Goal: Information Seeking & Learning: Learn about a topic

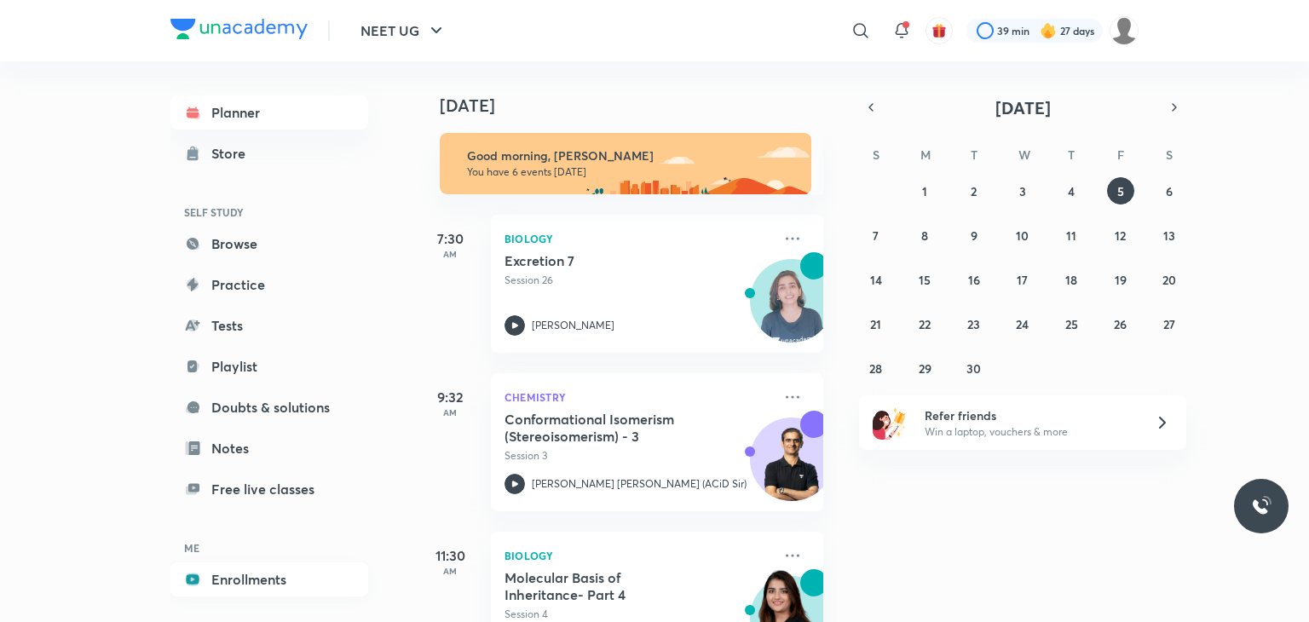
drag, startPoint x: 0, startPoint y: 0, endPoint x: 237, endPoint y: 583, distance: 629.3
click at [237, 583] on link "Enrollments" at bounding box center [269, 580] width 198 height 34
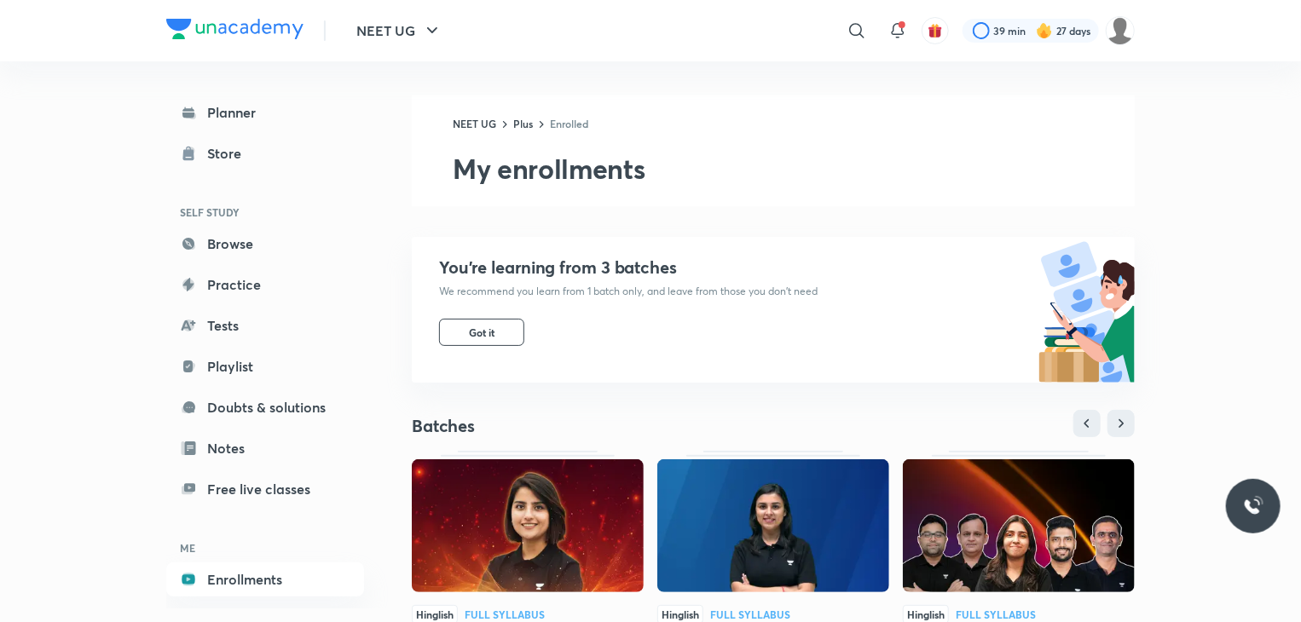
click at [556, 498] on img at bounding box center [528, 525] width 232 height 133
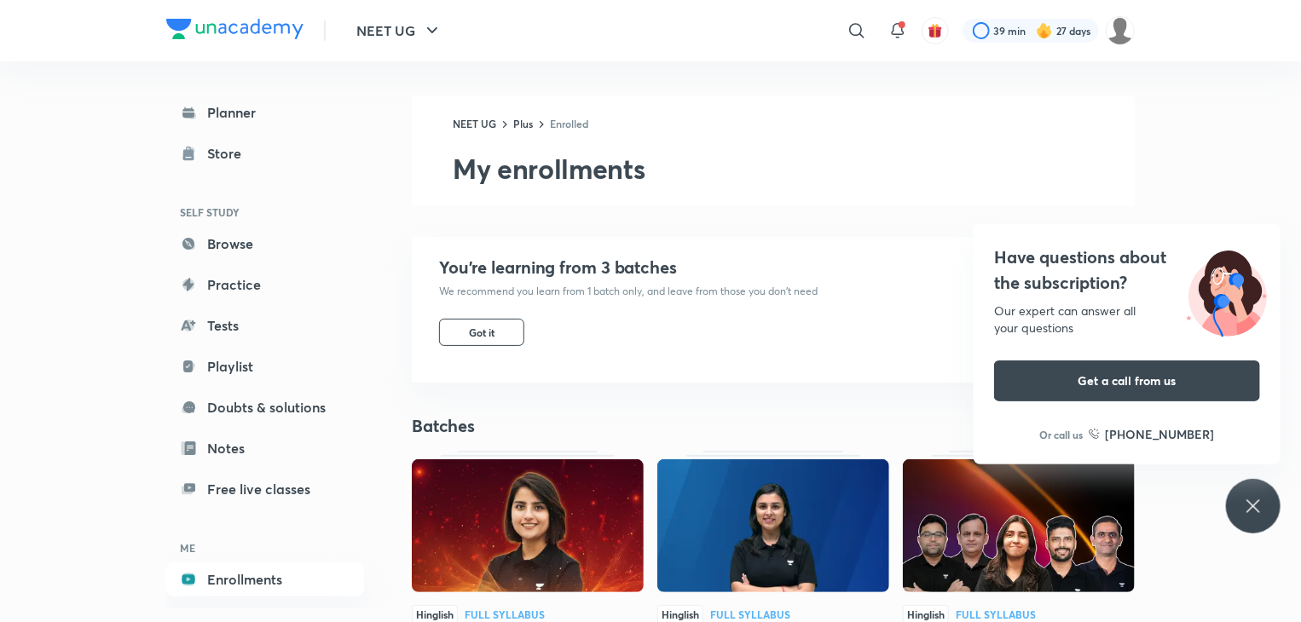
click at [1249, 500] on icon at bounding box center [1253, 506] width 20 height 20
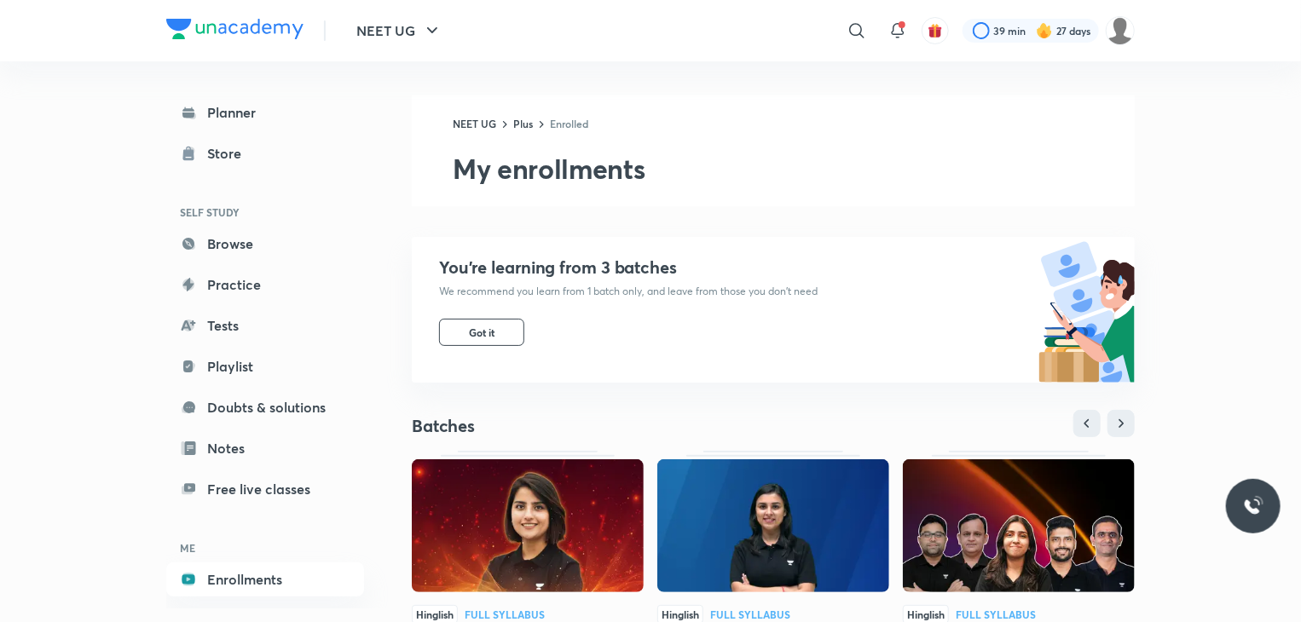
click at [605, 567] on img at bounding box center [528, 525] width 232 height 133
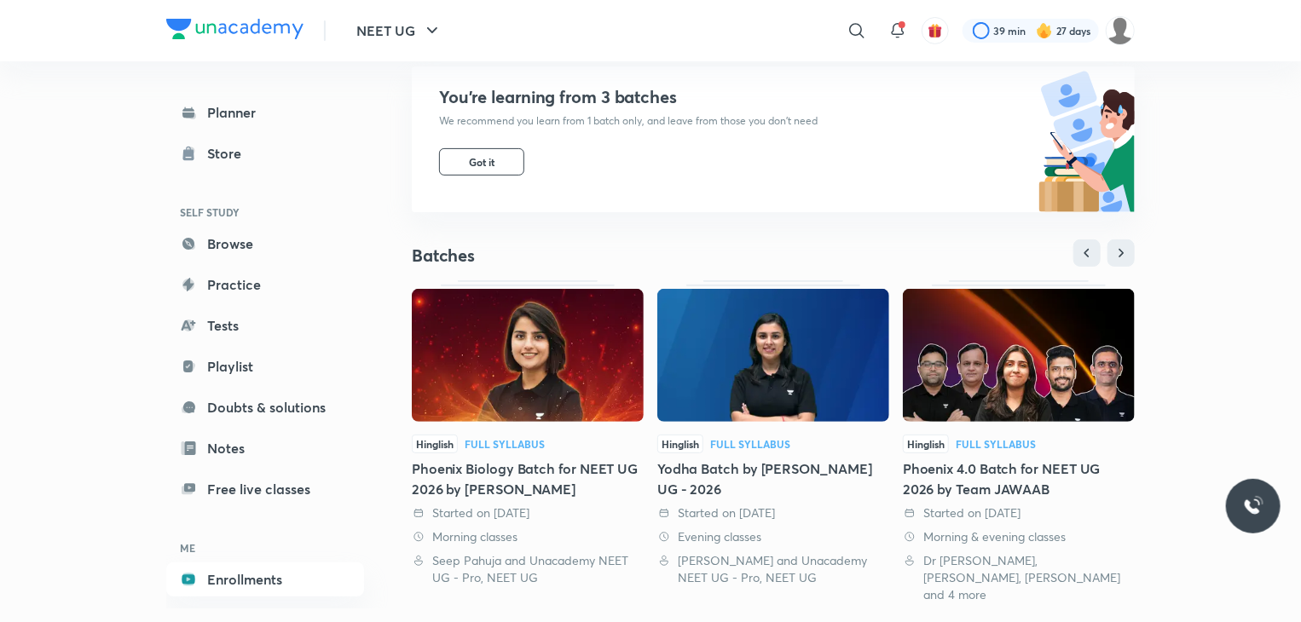
scroll to position [186, 0]
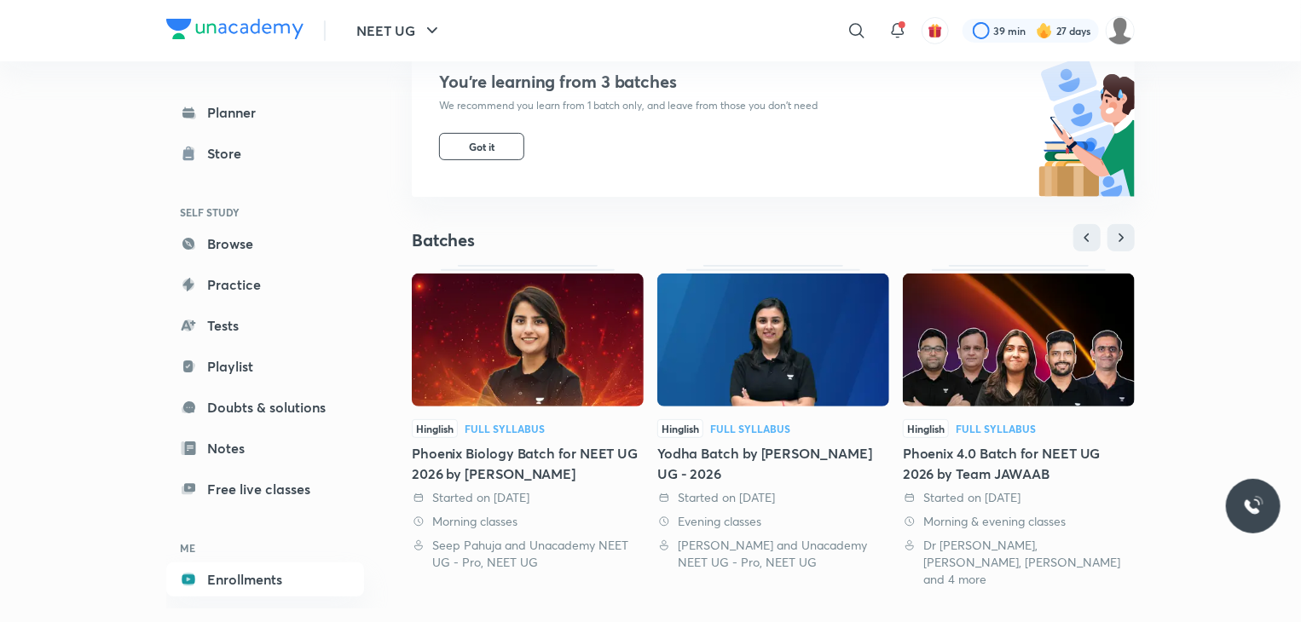
drag, startPoint x: 513, startPoint y: 407, endPoint x: 459, endPoint y: 407, distance: 54.5
click at [459, 407] on div at bounding box center [528, 342] width 232 height 136
drag, startPoint x: 459, startPoint y: 407, endPoint x: 431, endPoint y: 335, distance: 76.6
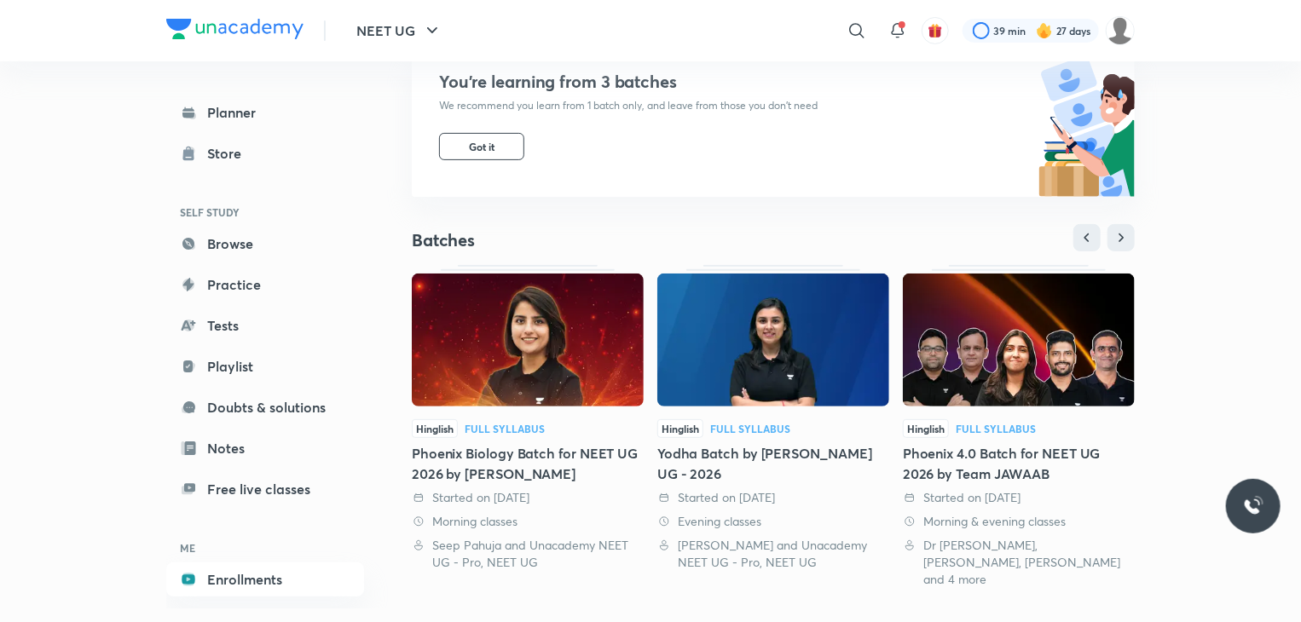
click at [431, 335] on img at bounding box center [528, 340] width 232 height 133
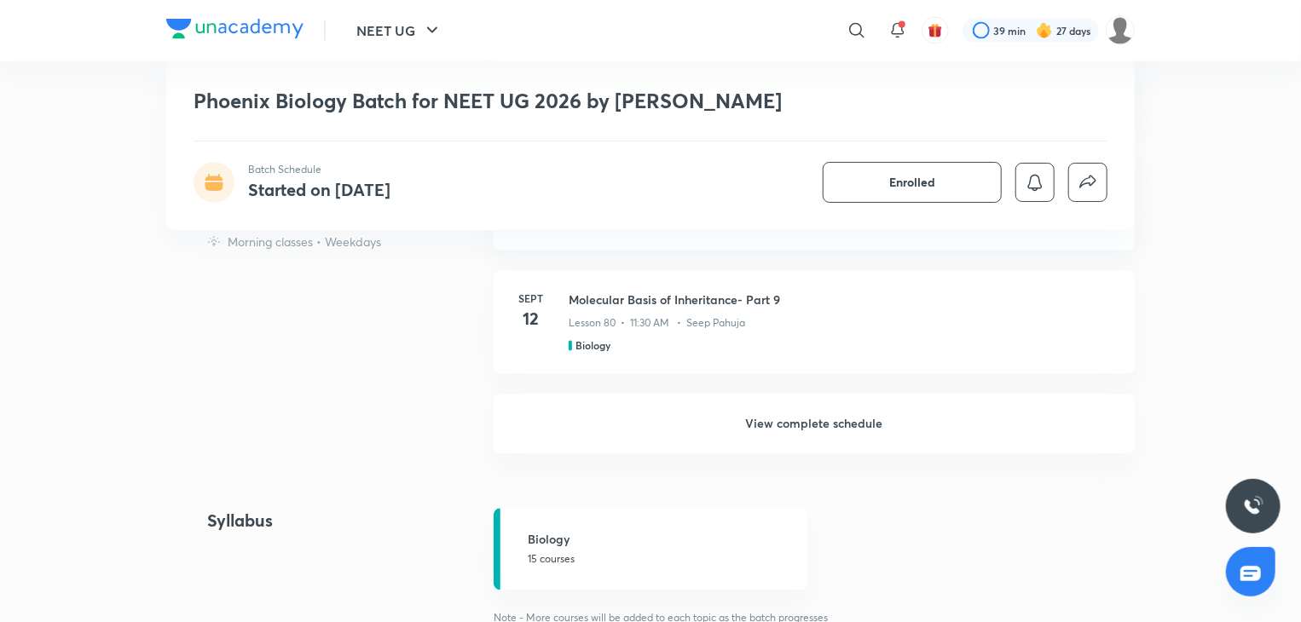
scroll to position [1527, 0]
click at [661, 408] on h6 "View complete schedule" at bounding box center [813, 425] width 641 height 60
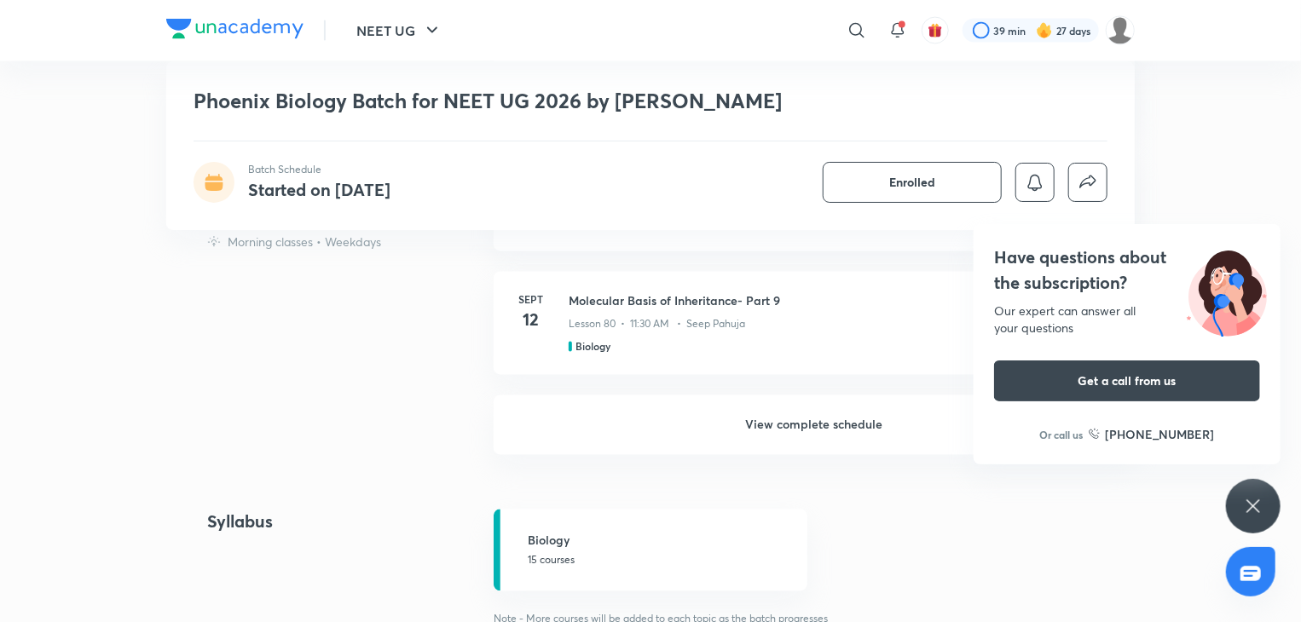
click at [1247, 502] on icon at bounding box center [1253, 506] width 20 height 20
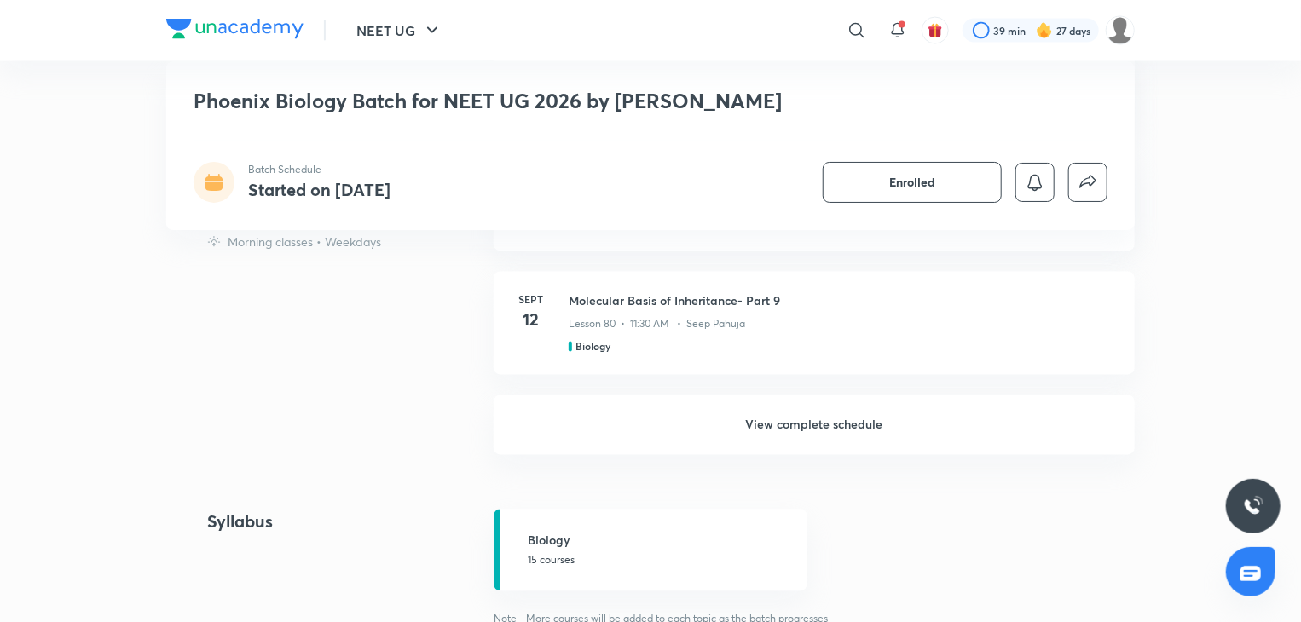
click at [958, 413] on h6 "View complete schedule" at bounding box center [813, 425] width 641 height 60
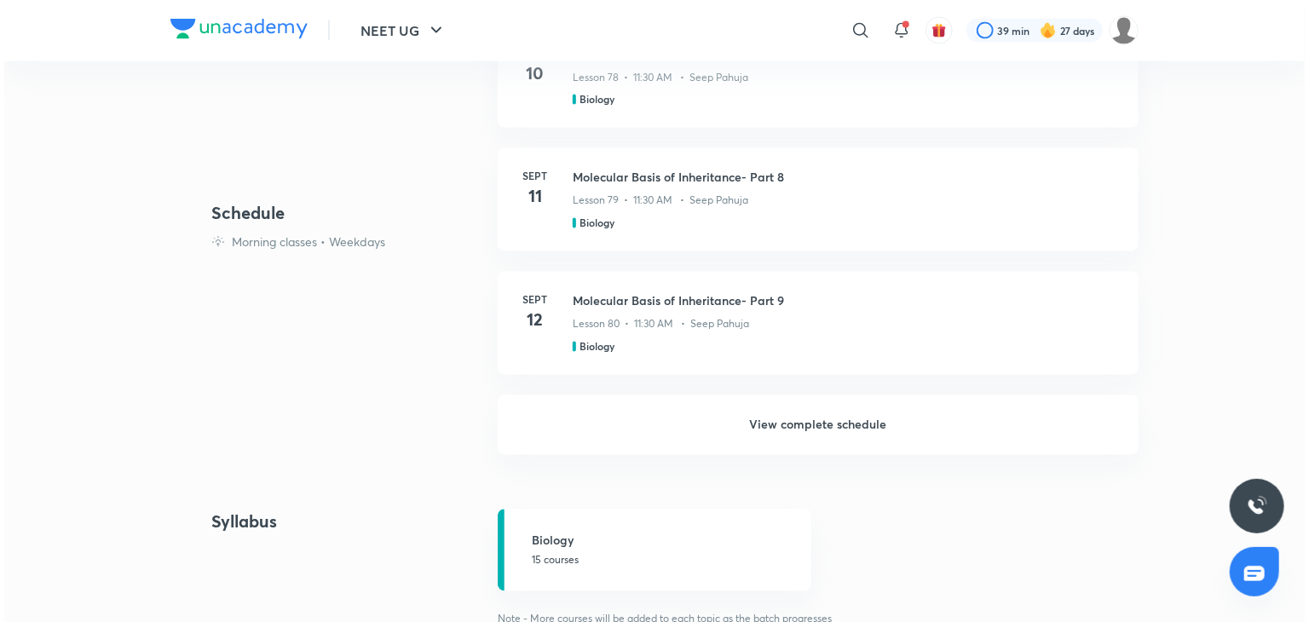
scroll to position [0, 0]
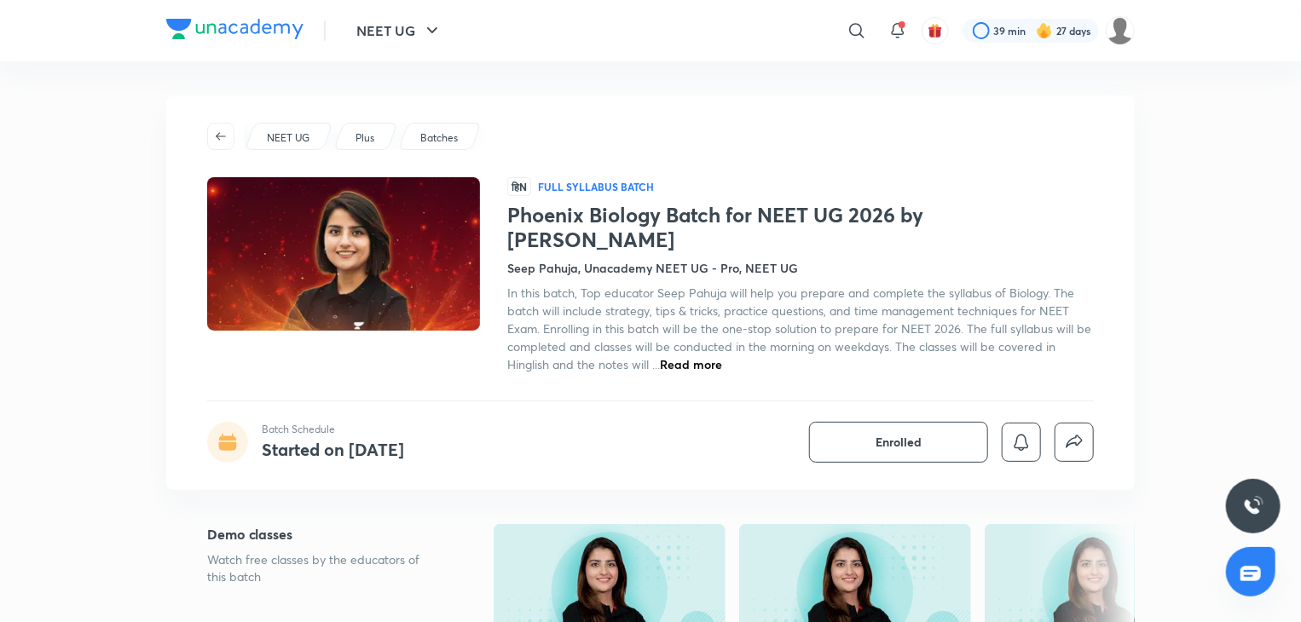
click at [958, 422] on button "Enrolled" at bounding box center [898, 442] width 179 height 41
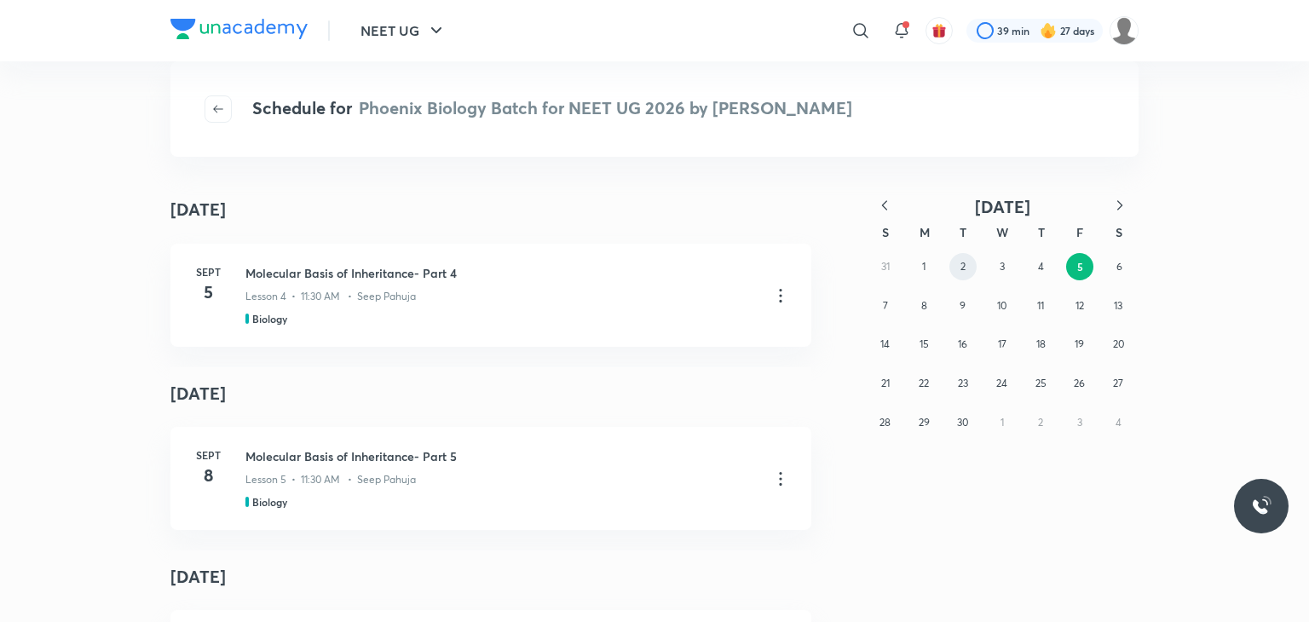
click at [958, 269] on button "2" at bounding box center [962, 266] width 27 height 27
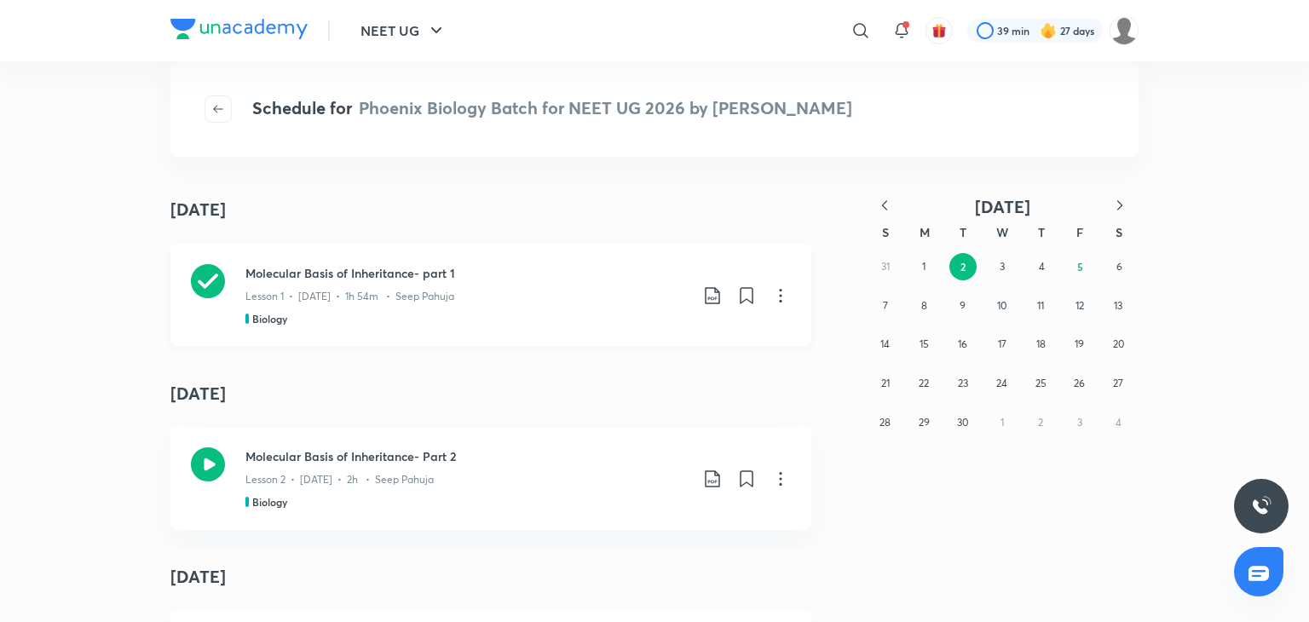
click at [578, 314] on div "Biology" at bounding box center [466, 318] width 443 height 15
